Goal: Task Accomplishment & Management: Complete application form

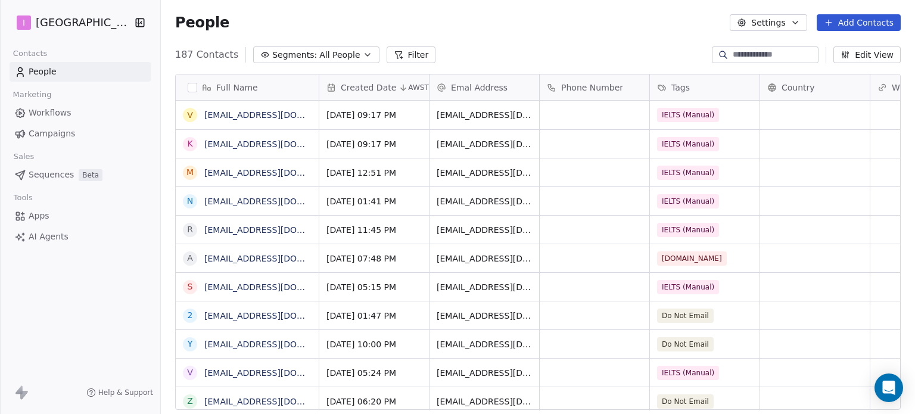
scroll to position [355, 744]
click at [856, 18] on button "Add Contacts" at bounding box center [858, 22] width 84 height 17
click at [842, 50] on span "Create new contact" at bounding box center [865, 48] width 82 height 13
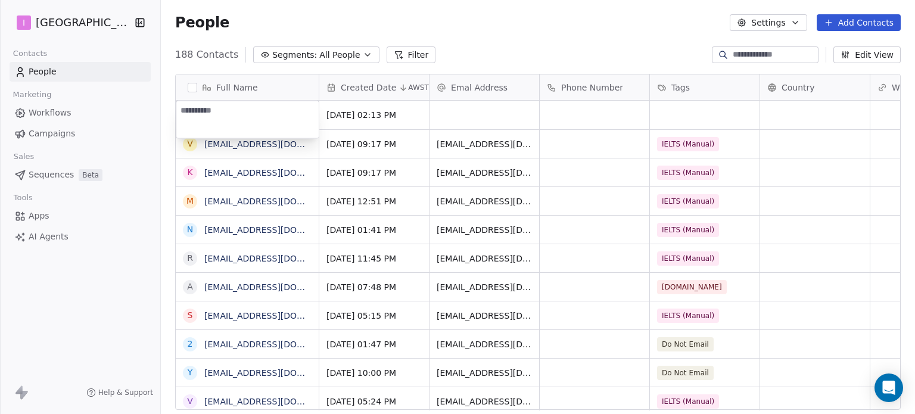
type textarea "**********"
click at [457, 114] on html "I IELTS University Contacts People Marketing Workflows Campaigns Sales Sequence…" at bounding box center [457, 207] width 915 height 414
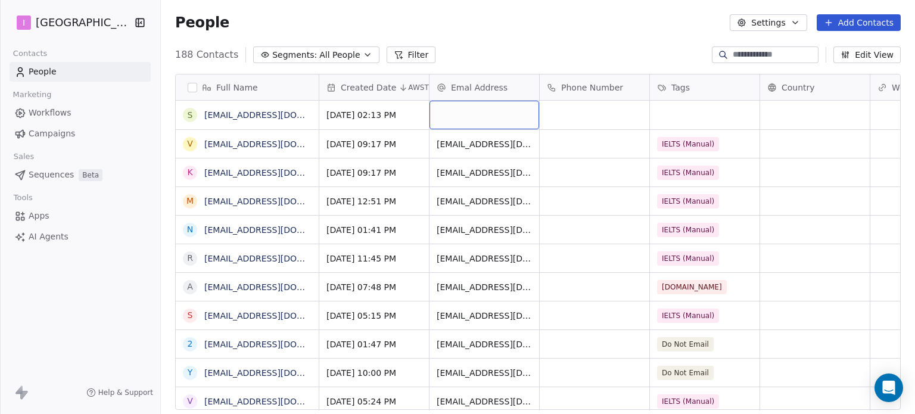
click at [457, 114] on div "grid" at bounding box center [484, 115] width 110 height 29
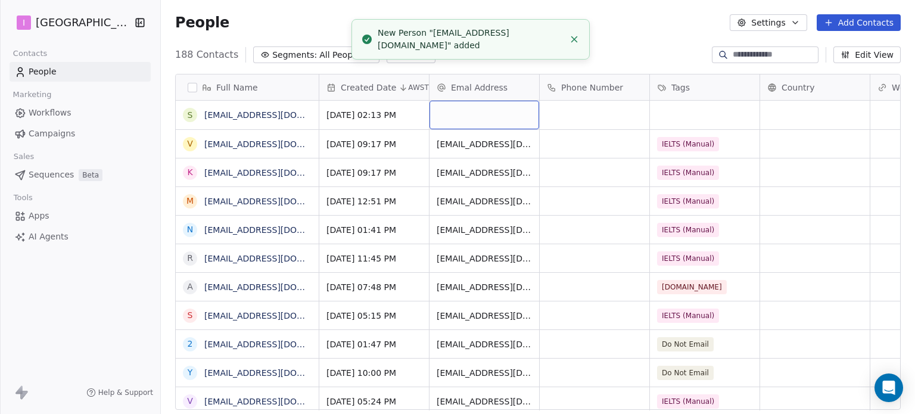
click at [457, 113] on div "grid" at bounding box center [484, 115] width 110 height 29
click at [457, 113] on input "email" at bounding box center [484, 116] width 105 height 24
type input "**********"
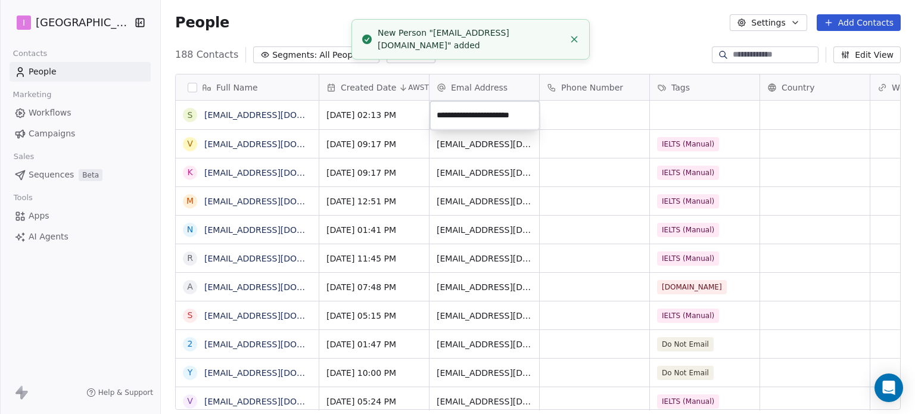
click at [683, 113] on html "I IELTS University Contacts People Marketing Workflows Campaigns Sales Sequence…" at bounding box center [457, 207] width 915 height 414
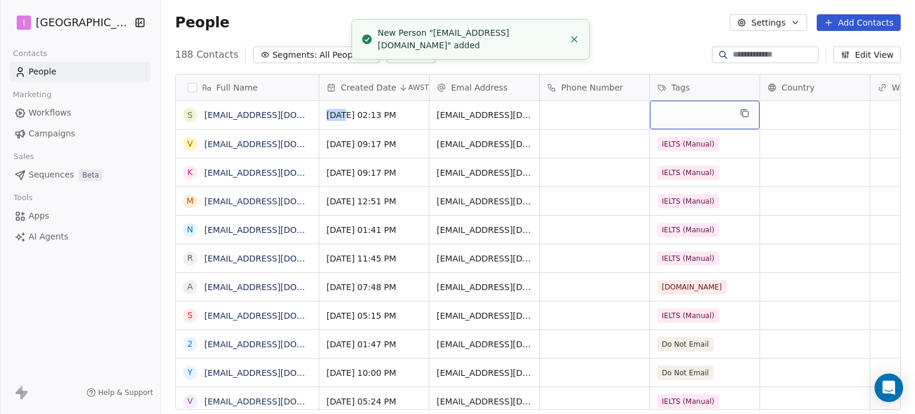
click at [683, 113] on div "grid" at bounding box center [705, 115] width 110 height 29
click at [682, 113] on div "grid" at bounding box center [705, 115] width 110 height 29
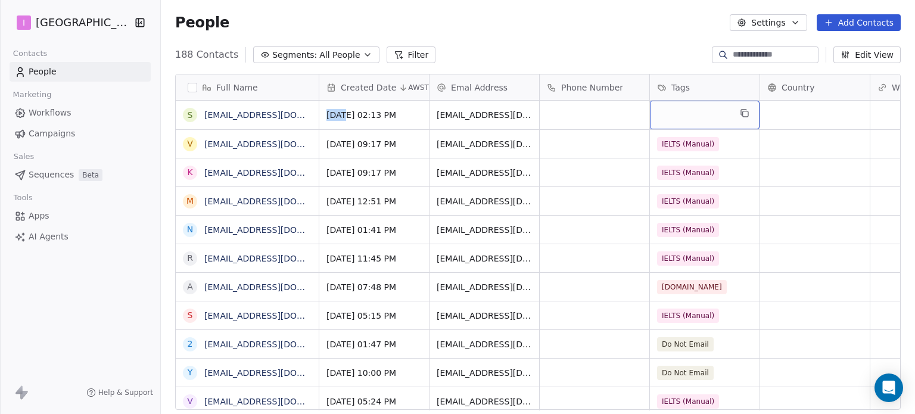
click at [706, 115] on div "grid" at bounding box center [705, 115] width 110 height 29
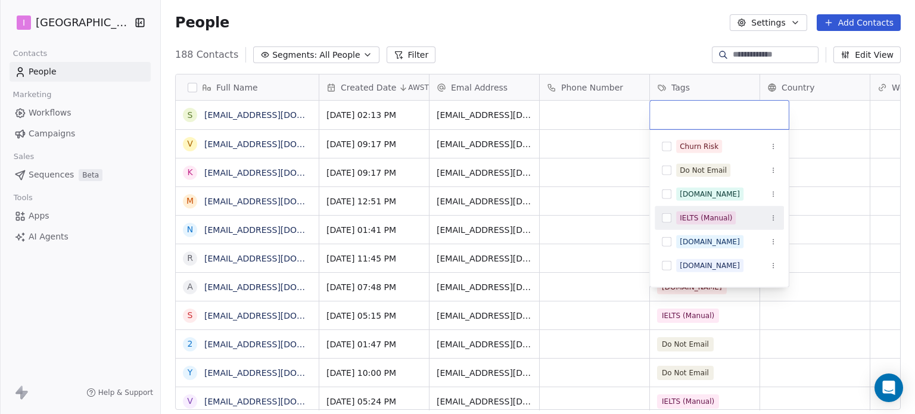
click at [703, 210] on div "IELTS (Manual)" at bounding box center [718, 217] width 129 height 19
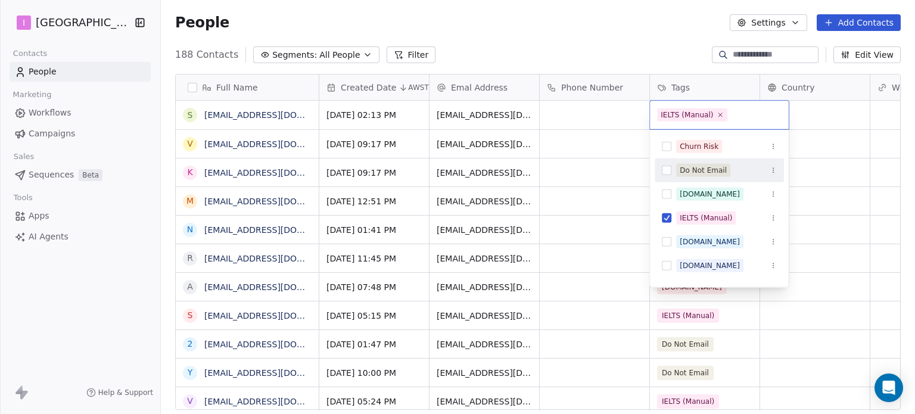
click at [529, 21] on html "I IELTS University Contacts People Marketing Workflows Campaigns Sales Sequence…" at bounding box center [457, 207] width 915 height 414
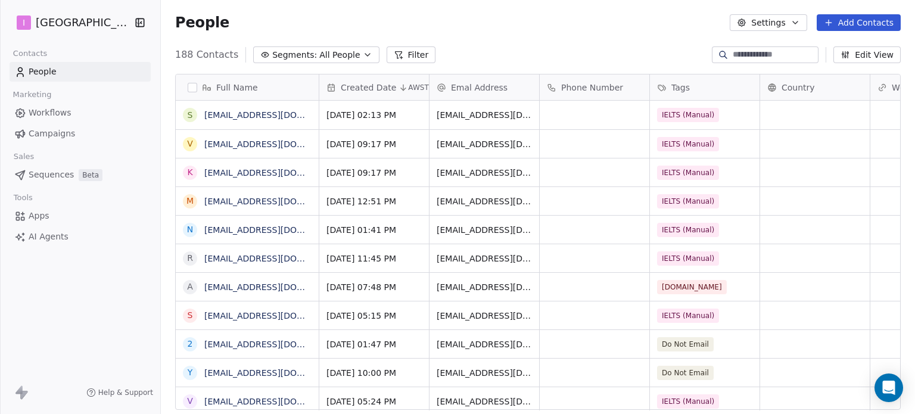
click at [853, 16] on button "Add Contacts" at bounding box center [858, 22] width 84 height 17
drag, startPoint x: 843, startPoint y: 46, endPoint x: 481, endPoint y: 63, distance: 362.5
click at [843, 46] on span "Create new contact" at bounding box center [865, 48] width 82 height 13
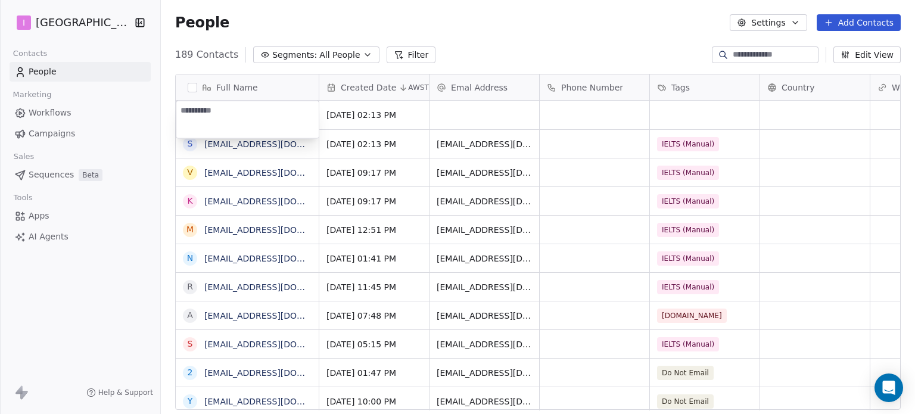
type textarea "**********"
click at [473, 111] on html "I IELTS University Contacts People Marketing Workflows Campaigns Sales Sequence…" at bounding box center [457, 207] width 915 height 414
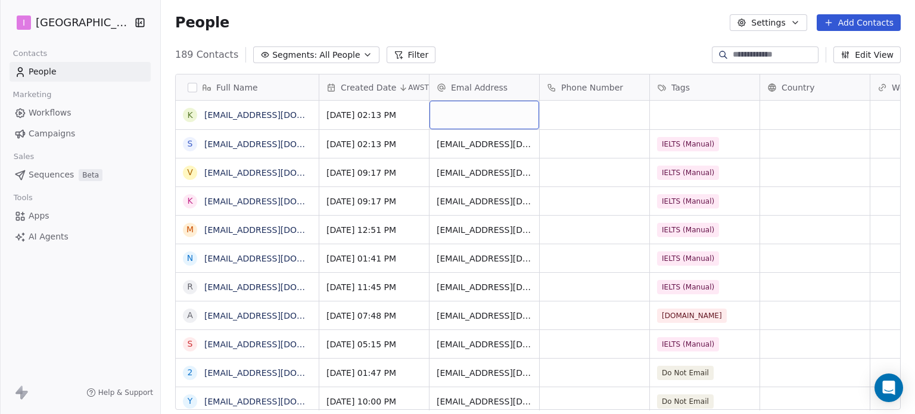
click at [473, 111] on div "grid" at bounding box center [484, 115] width 110 height 29
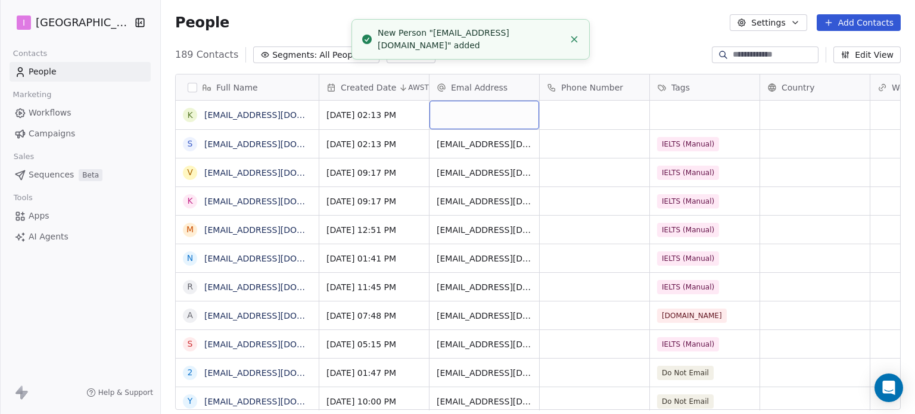
click at [473, 111] on div "grid" at bounding box center [484, 115] width 110 height 29
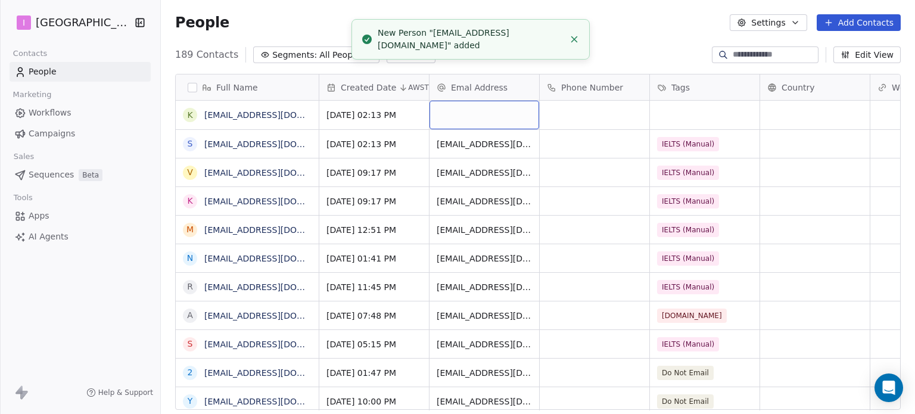
click at [473, 111] on div "grid" at bounding box center [484, 115] width 110 height 29
type input "**********"
click at [700, 109] on html "I IELTS University Contacts People Marketing Workflows Campaigns Sales Sequence…" at bounding box center [457, 207] width 915 height 414
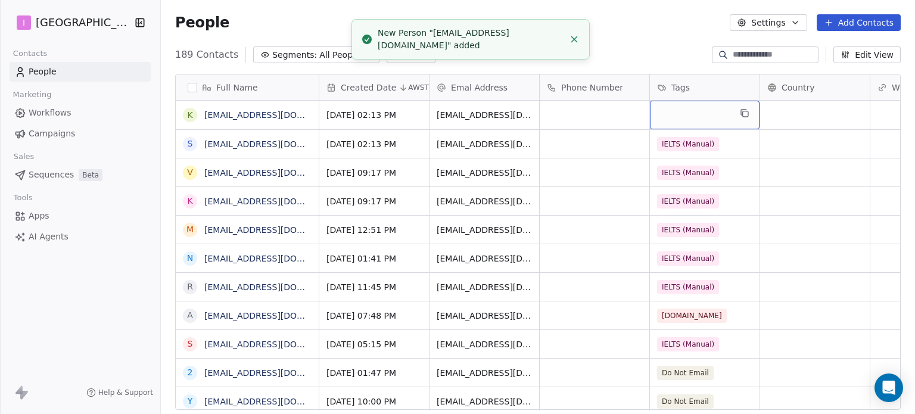
click at [700, 108] on div "grid" at bounding box center [705, 115] width 110 height 29
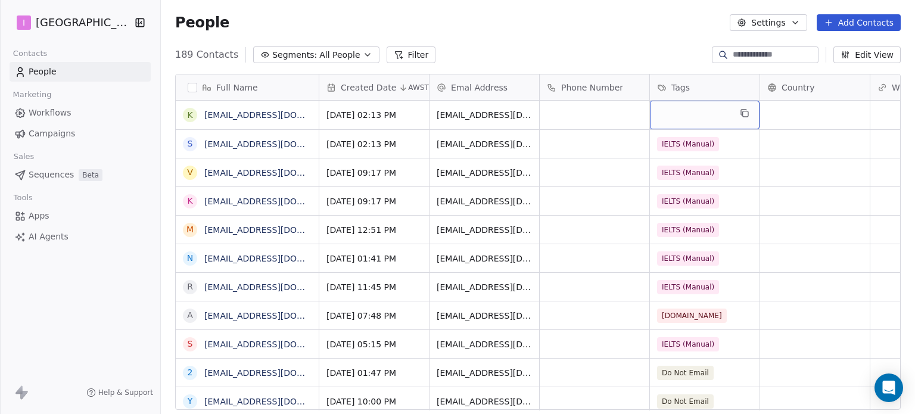
click at [700, 108] on div "grid" at bounding box center [705, 115] width 110 height 29
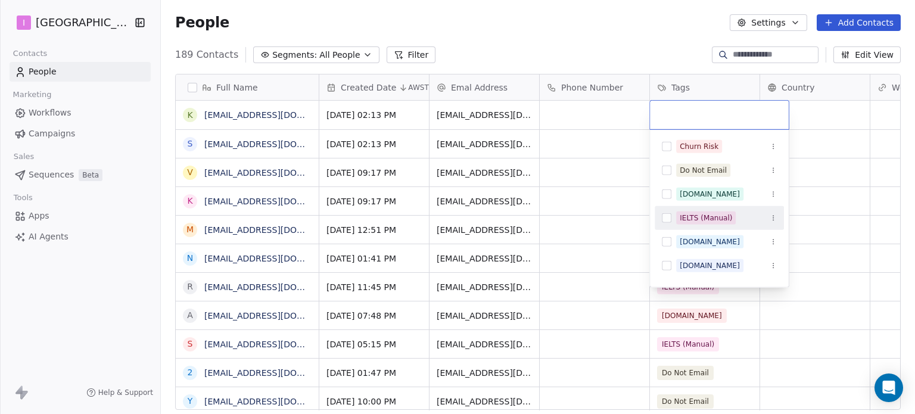
click at [712, 216] on div "IELTS (Manual)" at bounding box center [706, 218] width 52 height 11
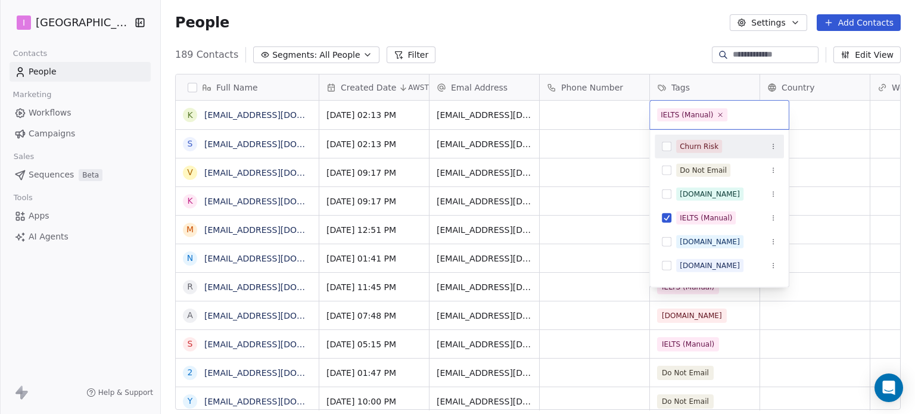
click at [550, 38] on html "I IELTS University Contacts People Marketing Workflows Campaigns Sales Sequence…" at bounding box center [457, 207] width 915 height 414
